Goal: Task Accomplishment & Management: Complete application form

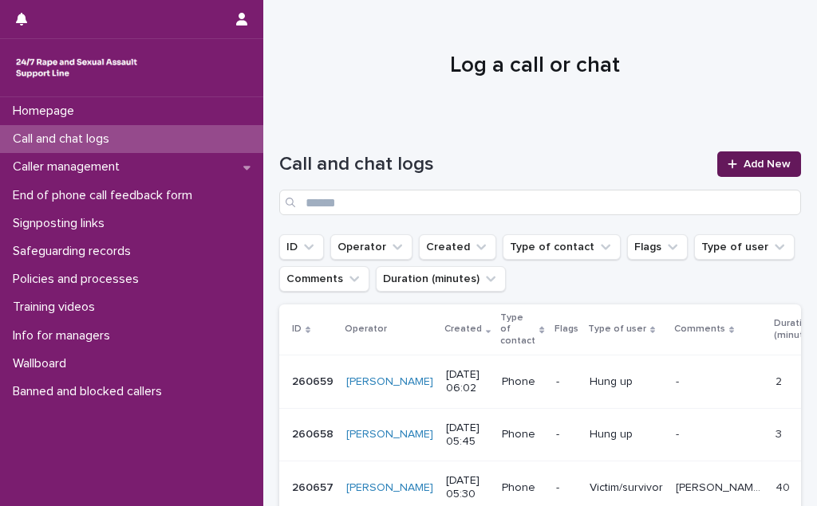
click at [767, 163] on span "Add New" at bounding box center [766, 164] width 47 height 11
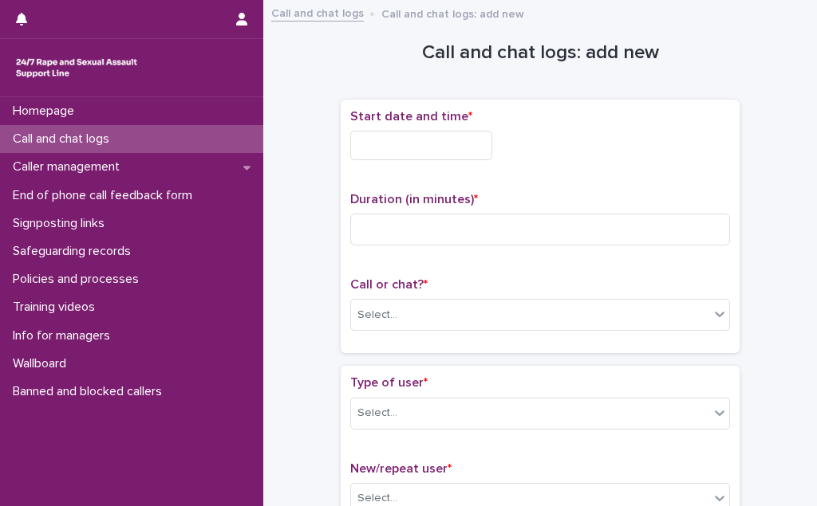
click at [427, 140] on input "text" at bounding box center [421, 146] width 142 height 30
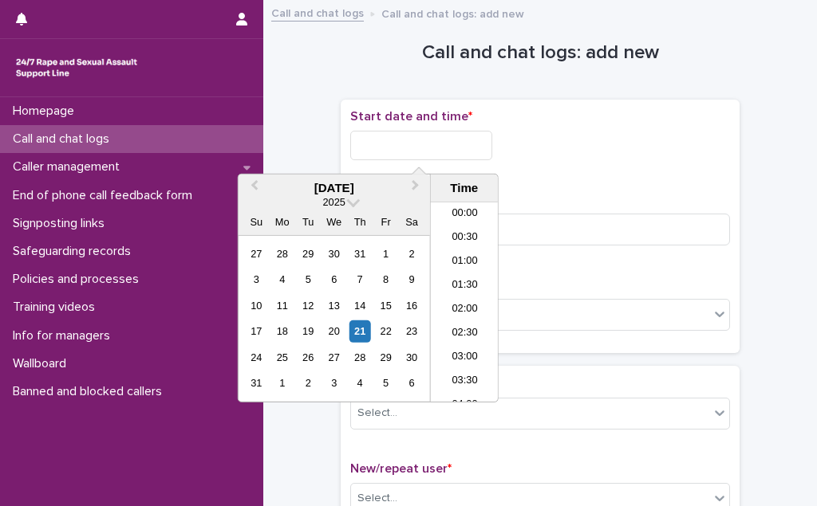
scroll to position [199, 0]
click at [463, 283] on li "05:30" at bounding box center [465, 278] width 68 height 24
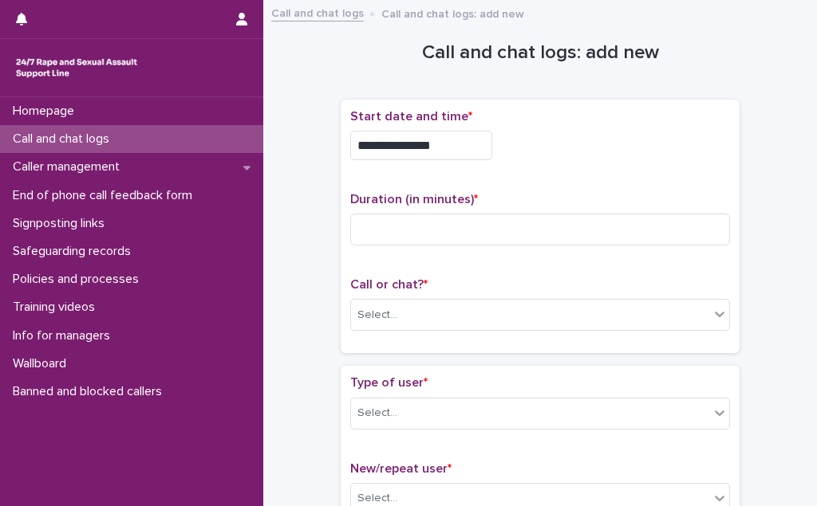
click at [446, 152] on input "**********" at bounding box center [421, 146] width 142 height 30
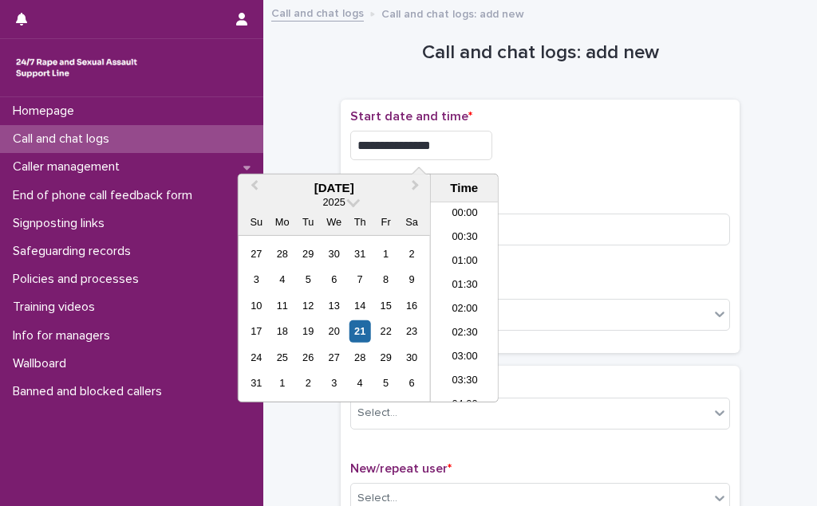
scroll to position [175, 0]
type input "**********"
drag, startPoint x: 512, startPoint y: 156, endPoint x: 497, endPoint y: 170, distance: 20.9
click at [511, 156] on div "**********" at bounding box center [540, 146] width 380 height 30
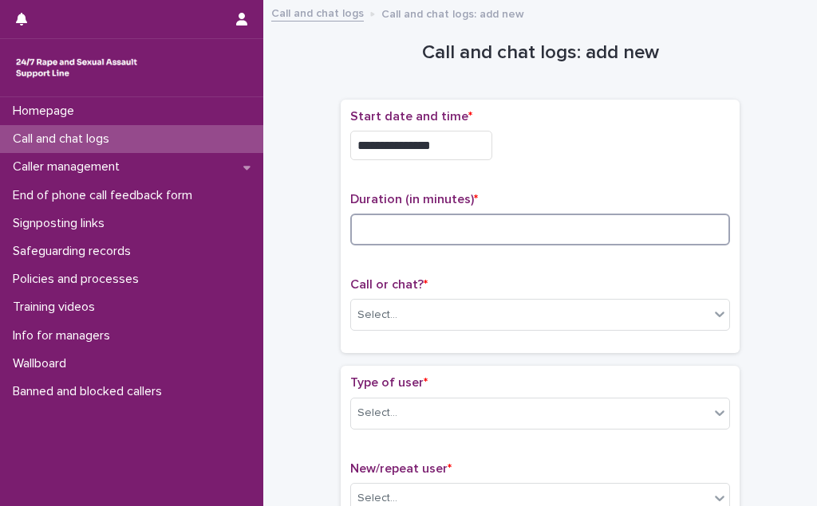
click at [408, 235] on input at bounding box center [540, 230] width 380 height 32
type input "**"
click at [408, 313] on div "Select..." at bounding box center [530, 315] width 358 height 26
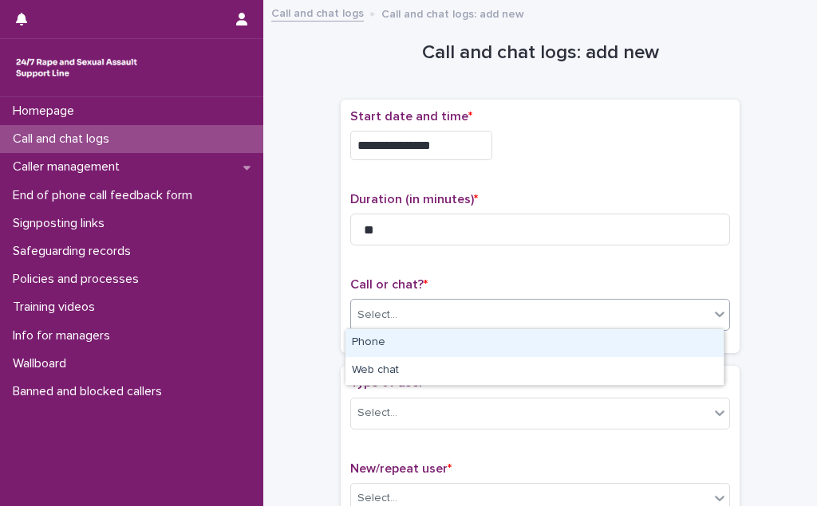
click at [404, 336] on div "Phone" at bounding box center [534, 343] width 378 height 28
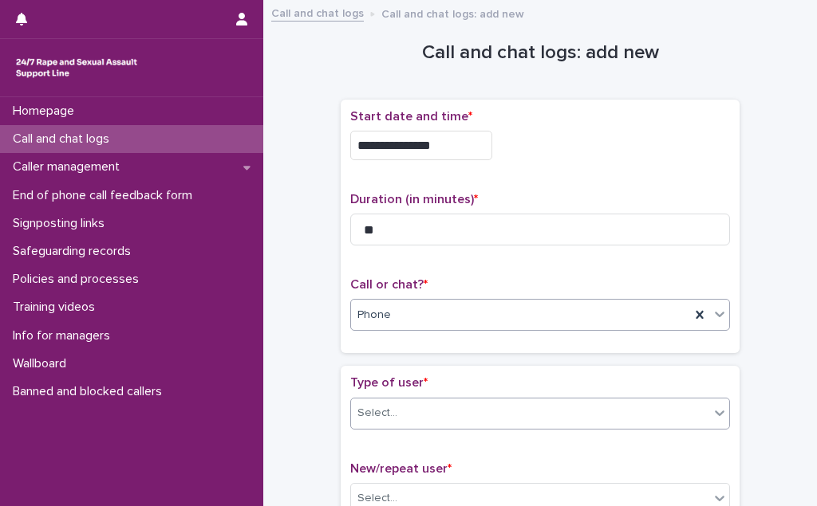
click at [406, 412] on div "Select..." at bounding box center [530, 413] width 358 height 26
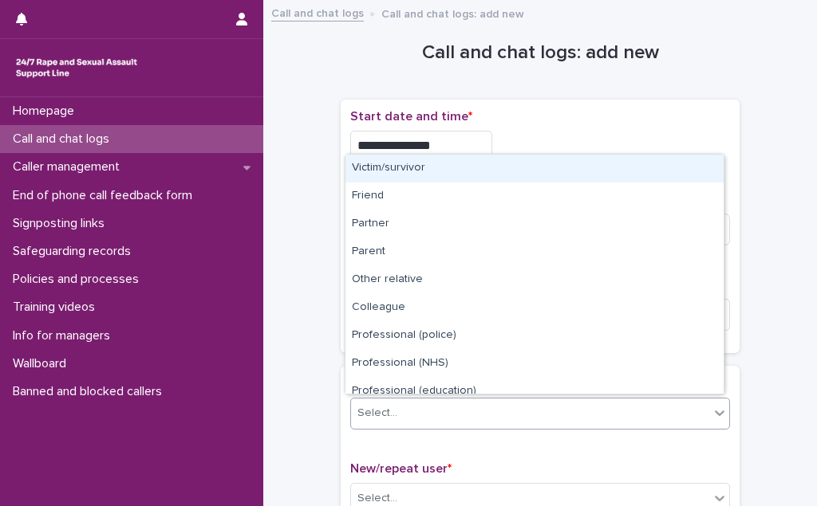
click at [432, 169] on div "Victim/survivor" at bounding box center [534, 169] width 378 height 28
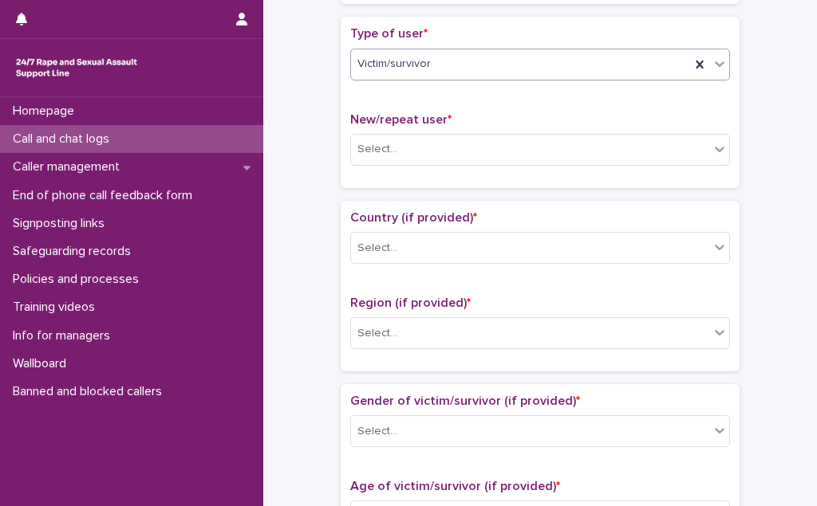
scroll to position [362, 0]
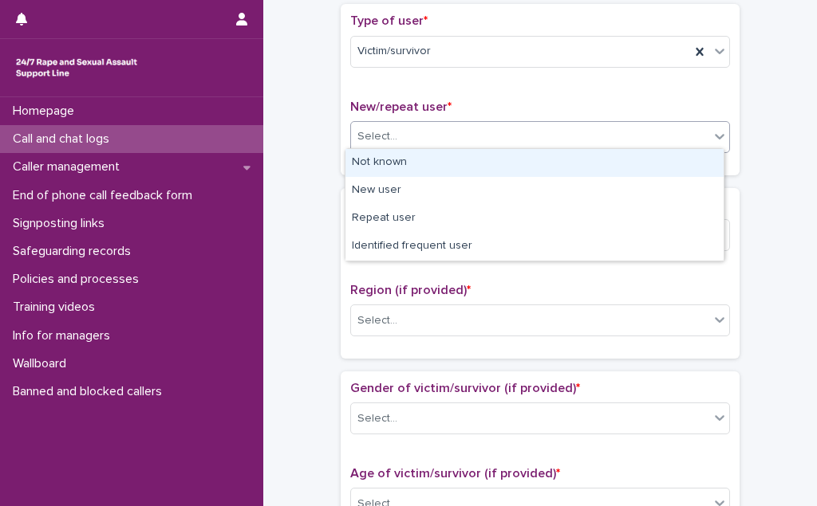
click at [443, 132] on div "Select..." at bounding box center [530, 137] width 358 height 26
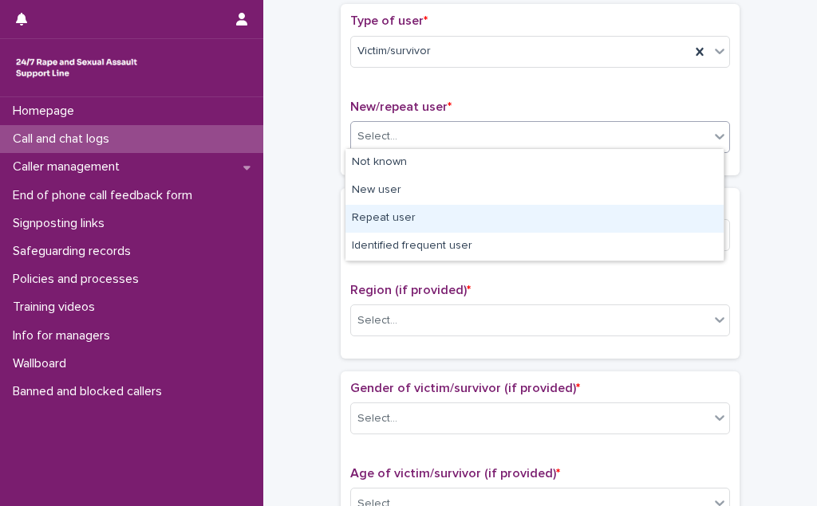
click at [432, 221] on div "Repeat user" at bounding box center [534, 219] width 378 height 28
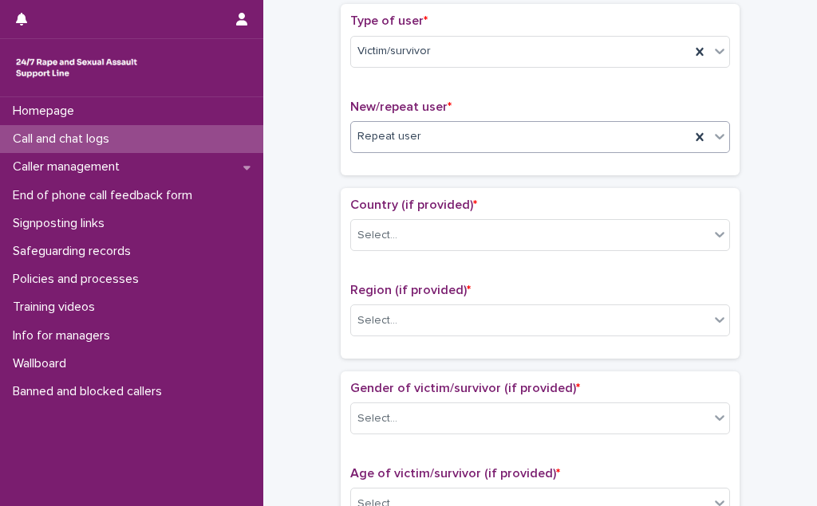
click at [432, 223] on div "Select..." at bounding box center [530, 236] width 358 height 26
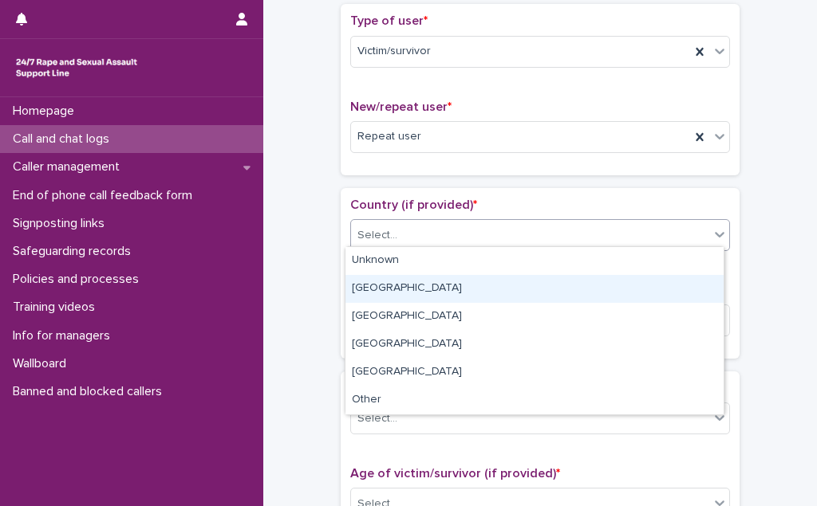
click at [432, 283] on div "[GEOGRAPHIC_DATA]" at bounding box center [534, 289] width 378 height 28
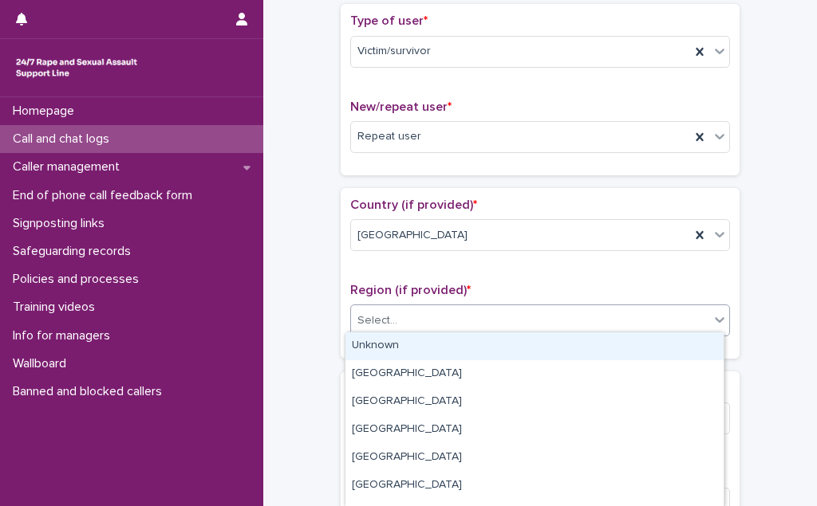
click at [430, 313] on div "Select..." at bounding box center [530, 321] width 358 height 26
click at [425, 337] on div "Unknown" at bounding box center [534, 347] width 378 height 28
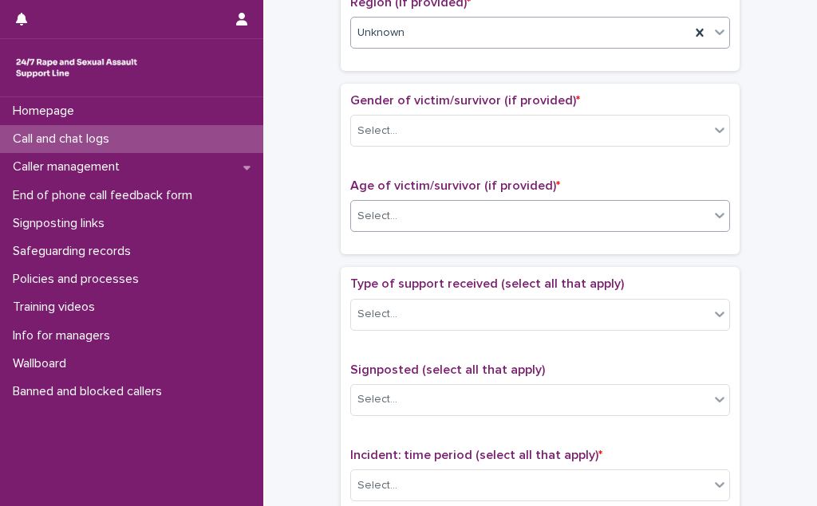
scroll to position [652, 0]
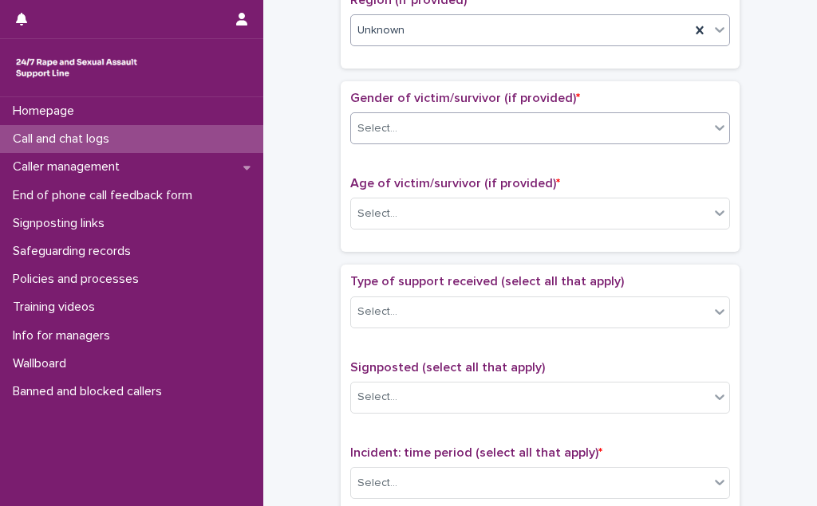
click at [471, 124] on div "Select..." at bounding box center [530, 129] width 358 height 26
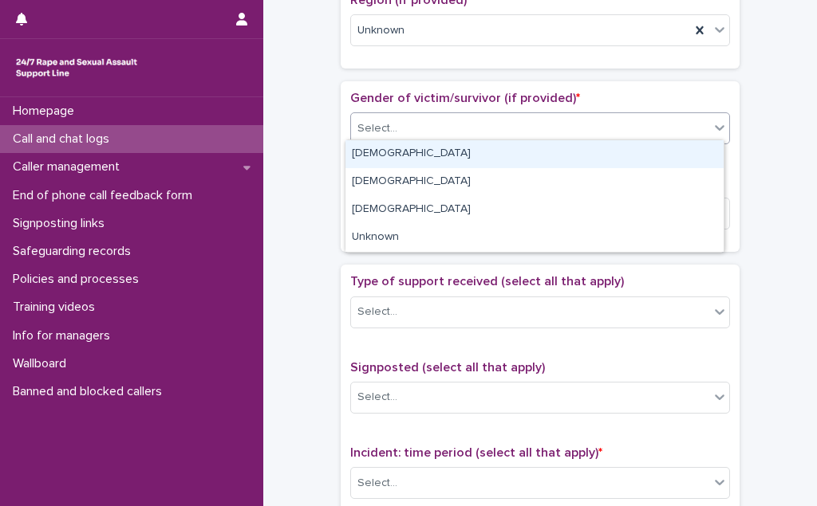
click at [463, 153] on div "[DEMOGRAPHIC_DATA]" at bounding box center [534, 154] width 378 height 28
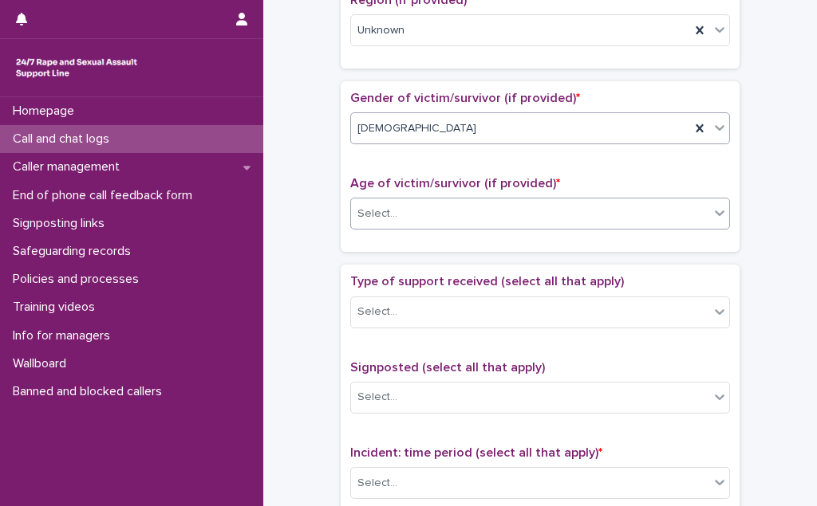
click at [438, 213] on div "Select..." at bounding box center [530, 214] width 358 height 26
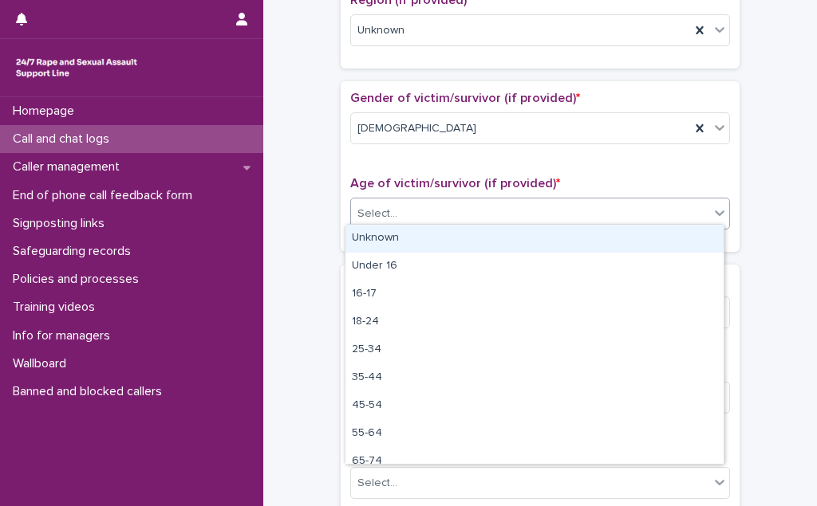
click at [434, 232] on div "Unknown" at bounding box center [534, 239] width 378 height 28
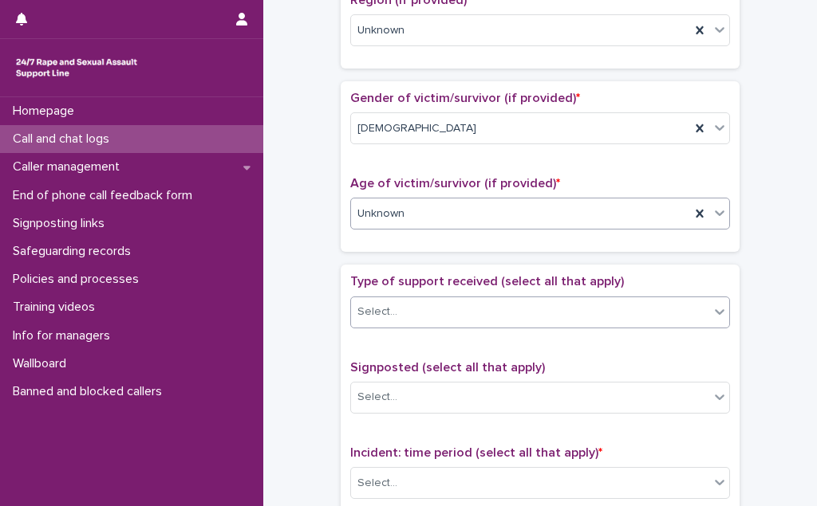
click at [435, 305] on div "Select..." at bounding box center [530, 312] width 358 height 26
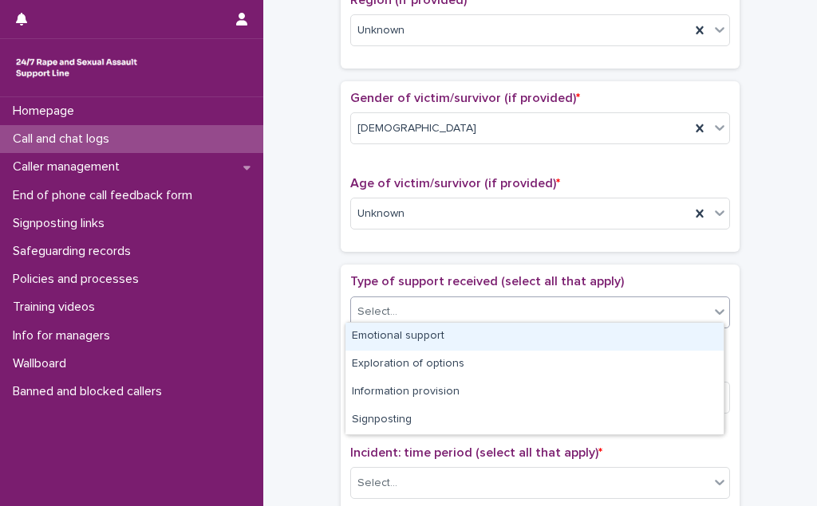
click at [434, 334] on div "Emotional support" at bounding box center [534, 337] width 378 height 28
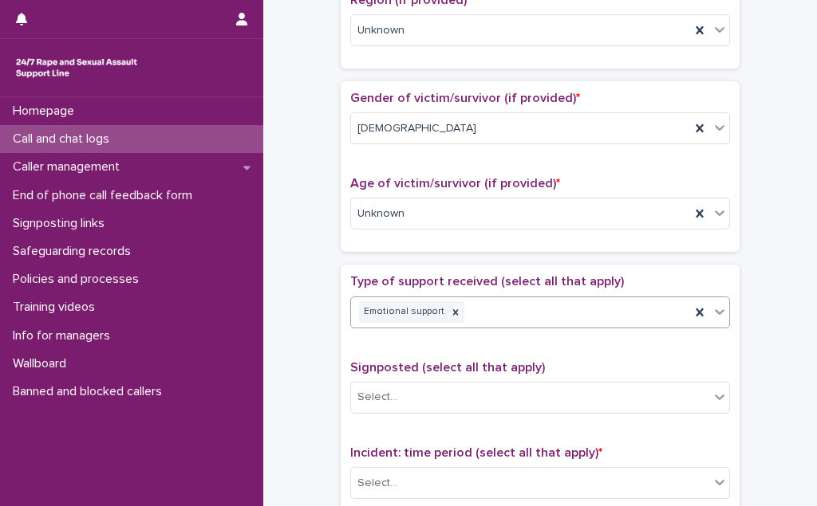
click at [494, 309] on div "Emotional support" at bounding box center [520, 312] width 339 height 28
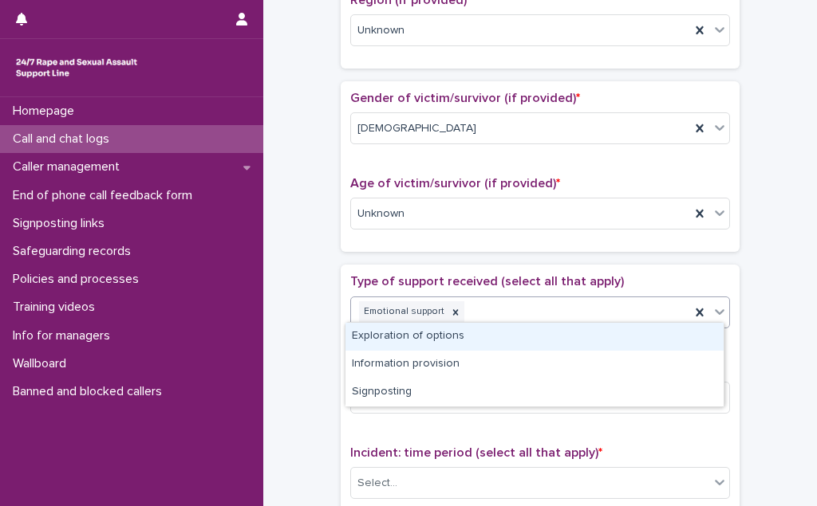
click at [492, 337] on div "Exploration of options" at bounding box center [534, 337] width 378 height 28
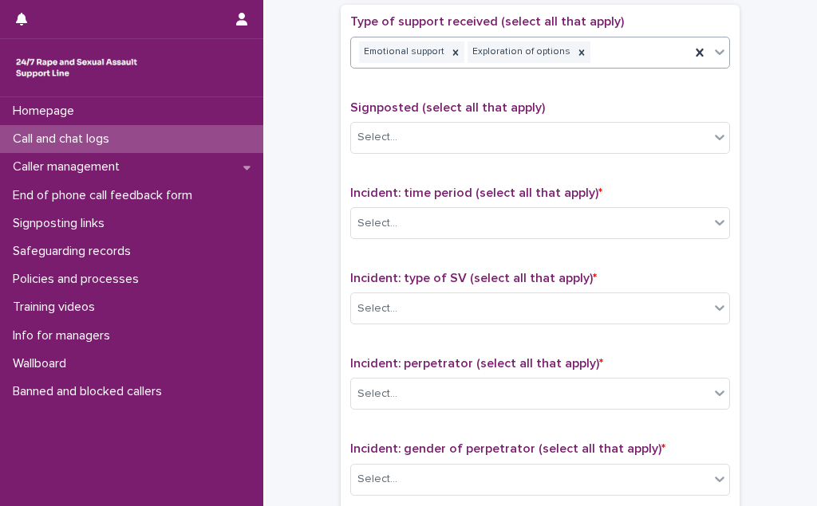
scroll to position [942, 0]
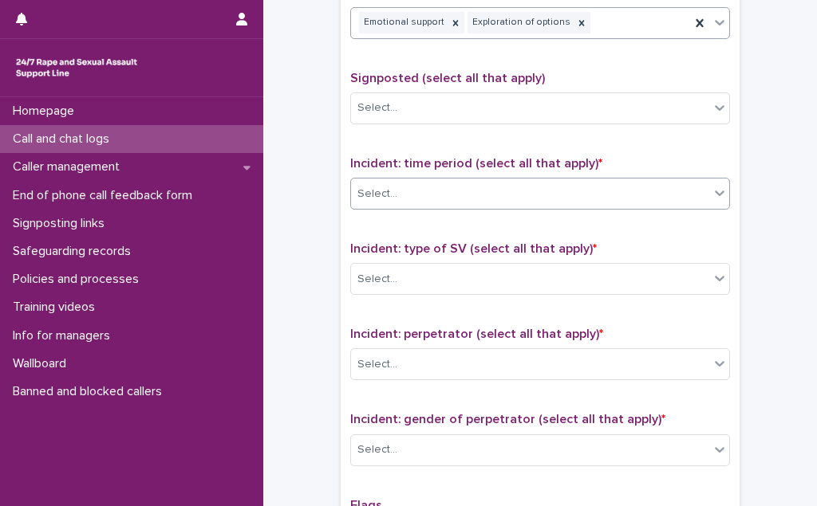
click at [499, 183] on div "Select..." at bounding box center [530, 194] width 358 height 26
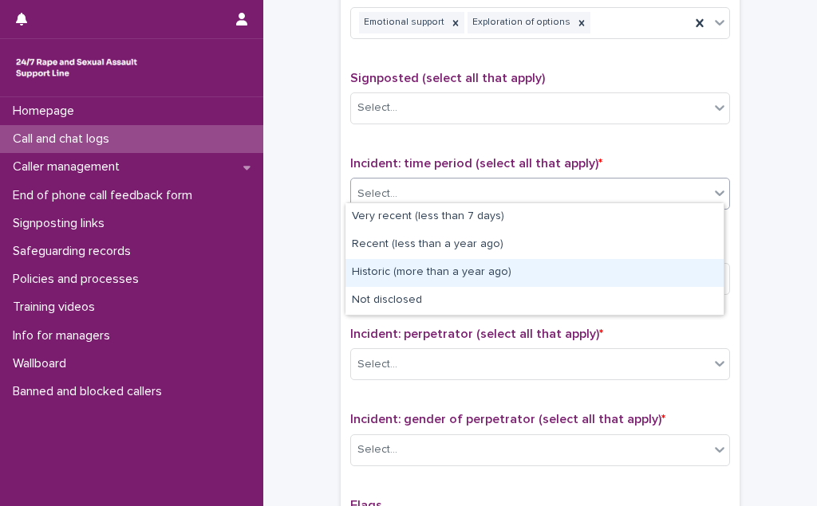
click at [506, 279] on div "Historic (more than a year ago)" at bounding box center [534, 273] width 378 height 28
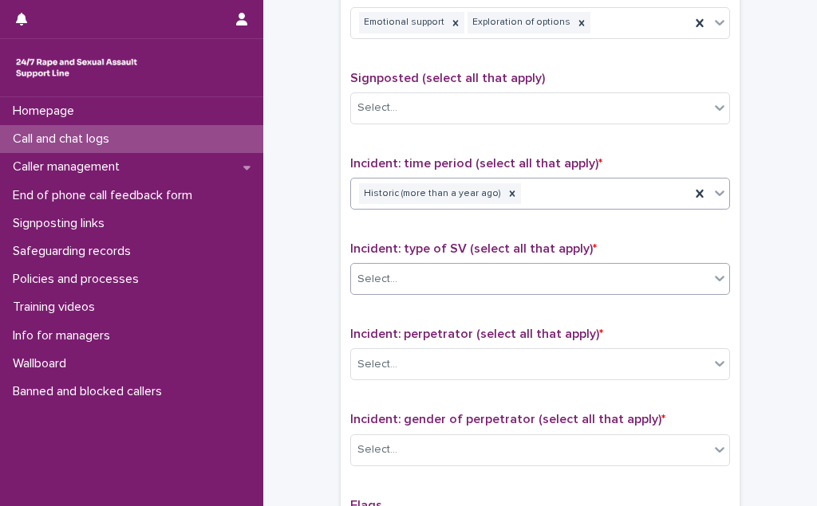
click at [506, 273] on div "Select..." at bounding box center [530, 279] width 358 height 26
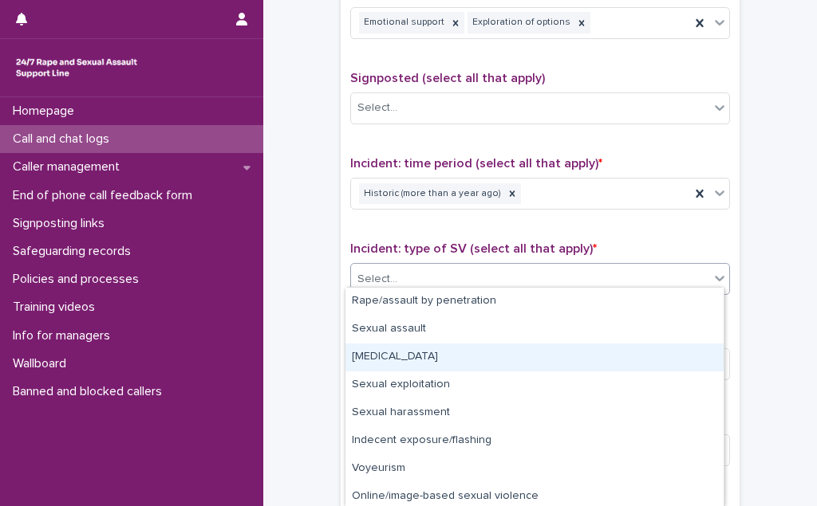
click at [496, 351] on div "[MEDICAL_DATA]" at bounding box center [534, 358] width 378 height 28
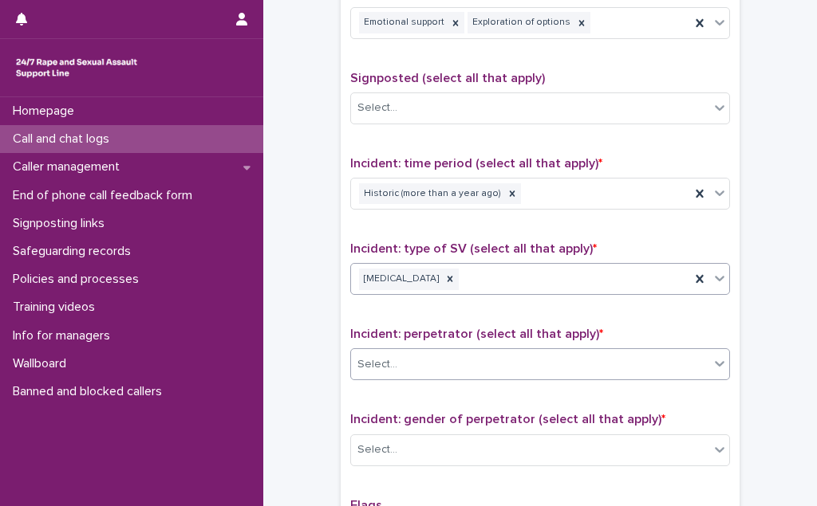
click at [496, 352] on div "Select..." at bounding box center [530, 365] width 358 height 26
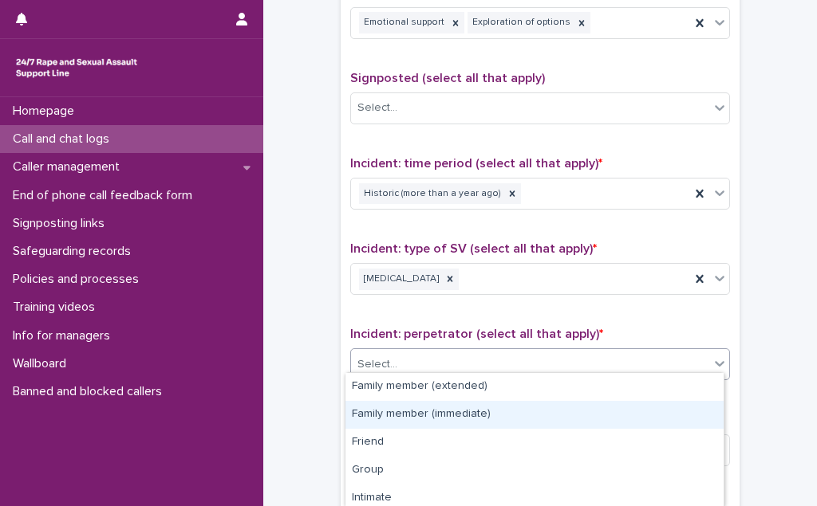
click at [496, 412] on div "Family member (immediate)" at bounding box center [534, 415] width 378 height 28
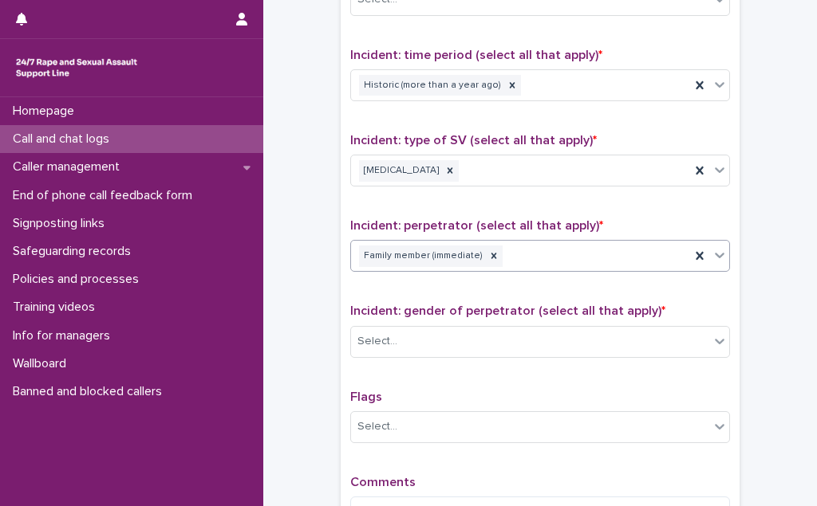
scroll to position [1160, 0]
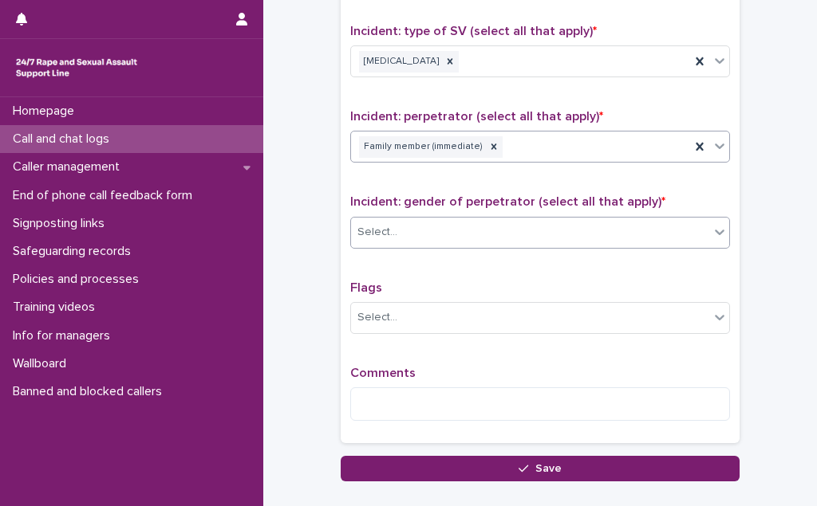
click at [510, 226] on div "Select..." at bounding box center [530, 232] width 358 height 26
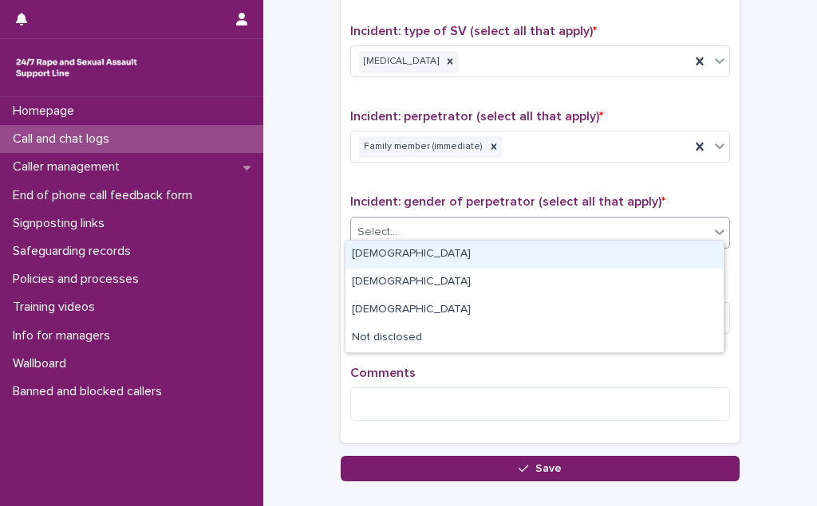
click at [498, 252] on div "[DEMOGRAPHIC_DATA]" at bounding box center [534, 255] width 378 height 28
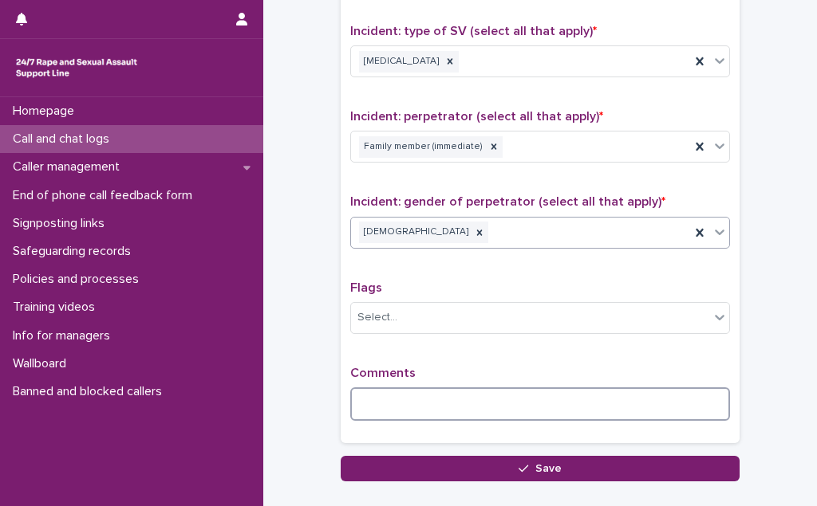
click at [358, 391] on textarea at bounding box center [540, 405] width 380 height 34
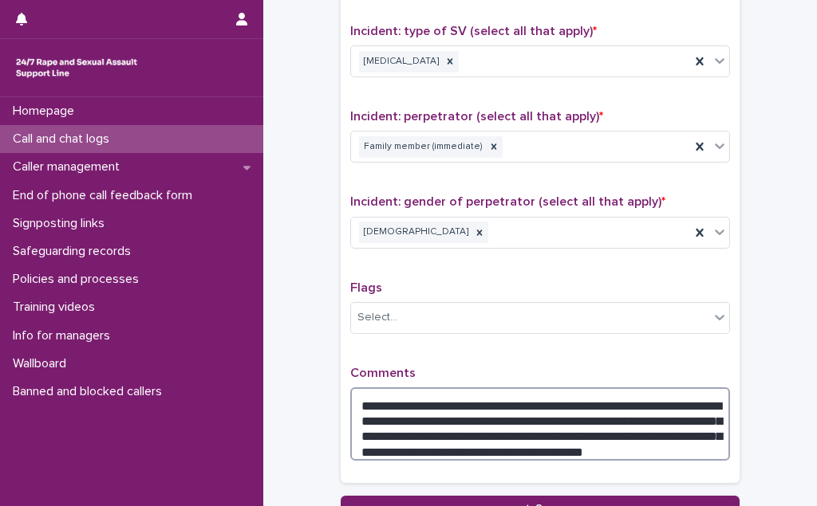
scroll to position [1232, 0]
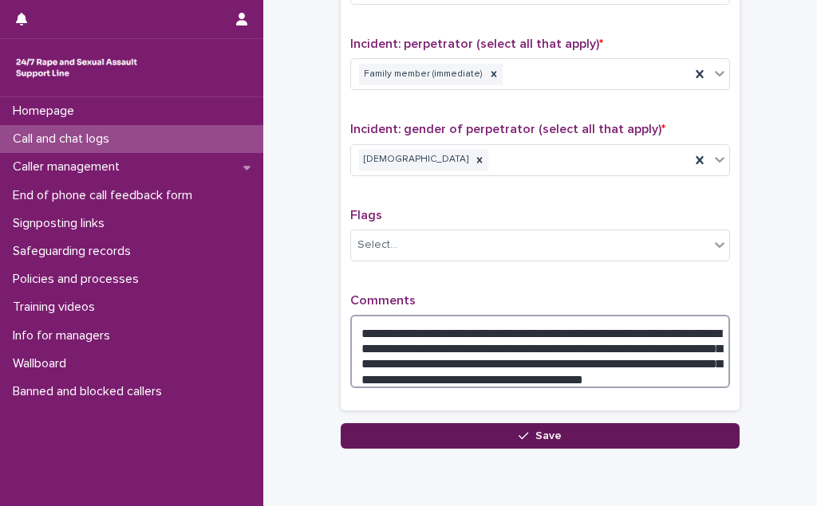
type textarea "**********"
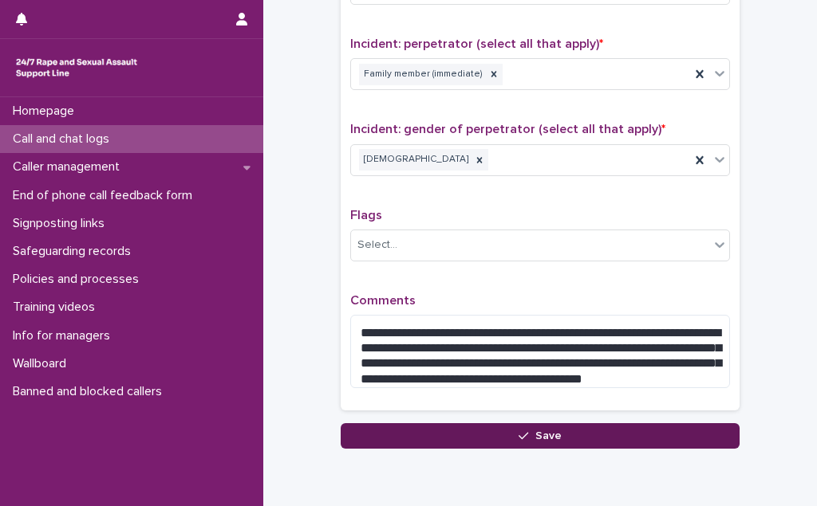
click at [467, 428] on button "Save" at bounding box center [540, 437] width 399 height 26
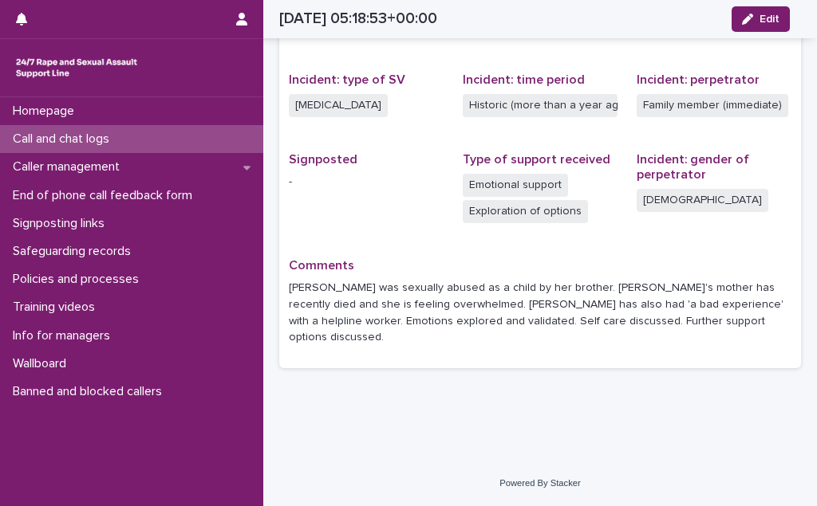
scroll to position [353, 0]
